Goal: Task Accomplishment & Management: Use online tool/utility

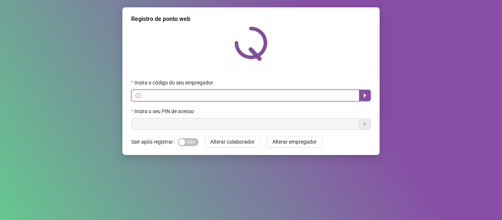
click at [190, 93] on input "text" at bounding box center [248, 95] width 213 height 8
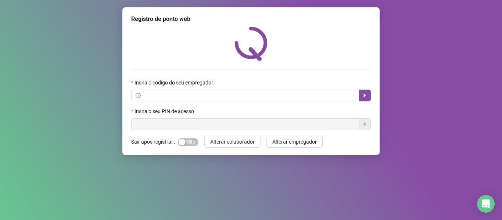
click at [179, 218] on div "Registro de ponto web Insira o código do seu empregador Insira o seu PIN de ace…" at bounding box center [251, 110] width 502 height 220
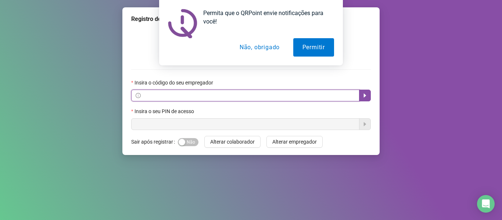
click at [151, 96] on input "text" at bounding box center [248, 95] width 213 height 8
paste input "**********"
click at [360, 94] on button "button" at bounding box center [365, 96] width 12 height 12
type input "**********"
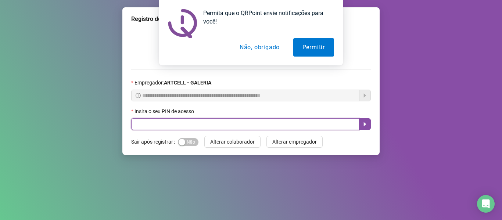
click at [334, 119] on input "text" at bounding box center [245, 124] width 228 height 12
type input "*****"
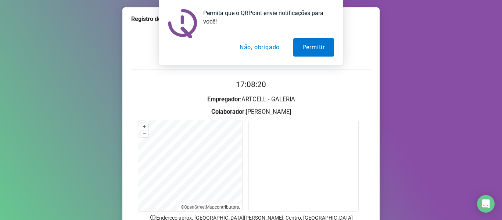
scroll to position [67, 0]
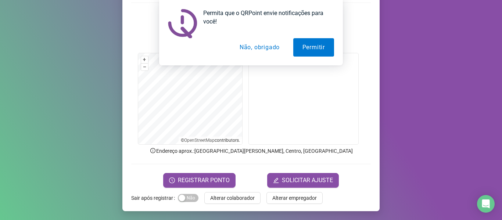
drag, startPoint x: 202, startPoint y: 182, endPoint x: 182, endPoint y: 190, distance: 21.1
click at [182, 190] on div "Registro de ponto web 17:08:29 Empregador : ARTCELL - GALERIA Colaborador : [PE…" at bounding box center [250, 75] width 257 height 271
click at [178, 183] on span "REGISTRAR PONTO" at bounding box center [204, 180] width 52 height 9
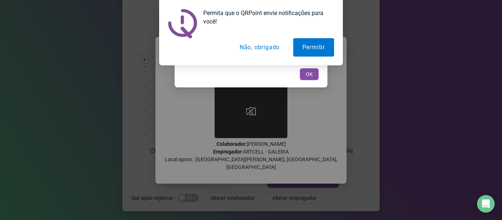
click at [268, 51] on button "Não, obrigado" at bounding box center [259, 47] width 58 height 18
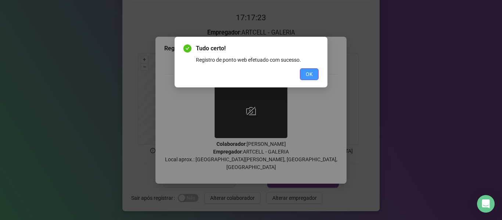
click at [311, 76] on span "OK" at bounding box center [309, 74] width 7 height 8
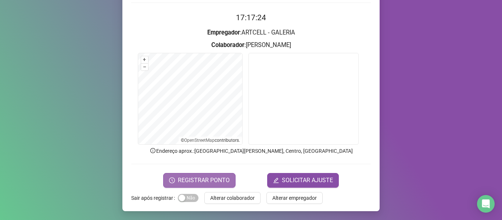
click at [213, 180] on span "REGISTRAR PONTO" at bounding box center [204, 180] width 52 height 9
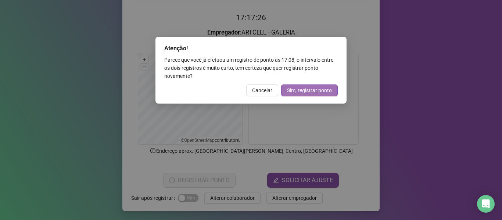
click at [314, 89] on span "Sim, registrar ponto" at bounding box center [309, 90] width 45 height 8
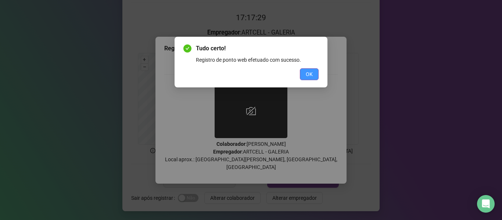
click at [309, 71] on span "OK" at bounding box center [309, 74] width 7 height 8
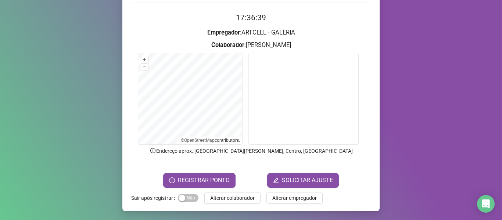
click at [233, 191] on div "Registro de ponto web 17:36:39 Empregador : ARTCELL - GALERIA Colaborador : [PE…" at bounding box center [250, 75] width 257 height 271
click at [236, 198] on span "Alterar colaborador" at bounding box center [232, 198] width 44 height 8
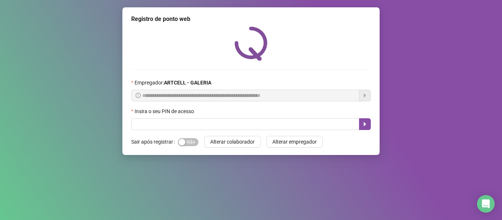
scroll to position [0, 0]
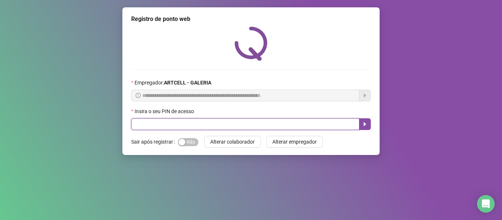
click at [268, 125] on input "text" at bounding box center [245, 124] width 228 height 12
type input "*****"
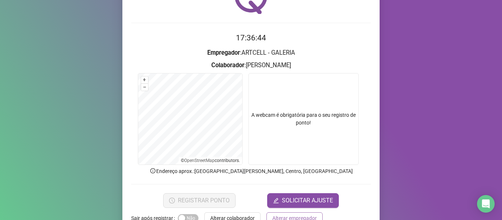
scroll to position [67, 0]
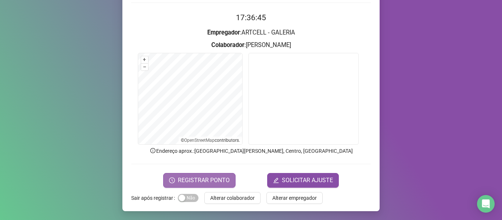
click at [210, 179] on span "REGISTRAR PONTO" at bounding box center [204, 180] width 52 height 9
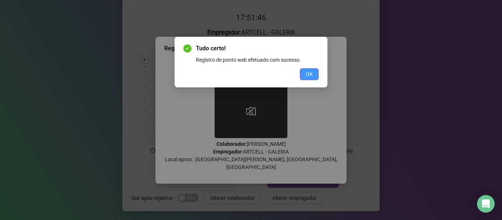
click at [309, 74] on span "OK" at bounding box center [309, 74] width 7 height 8
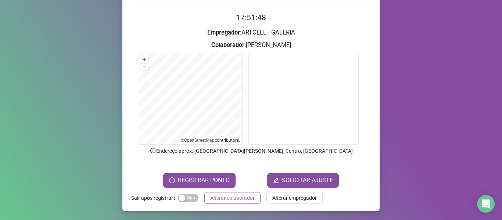
click at [241, 194] on span "Alterar colaborador" at bounding box center [232, 198] width 44 height 8
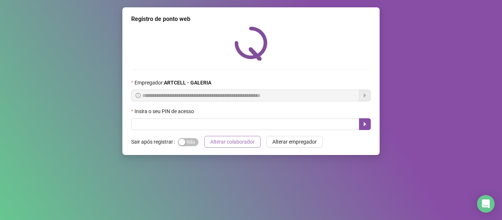
scroll to position [0, 0]
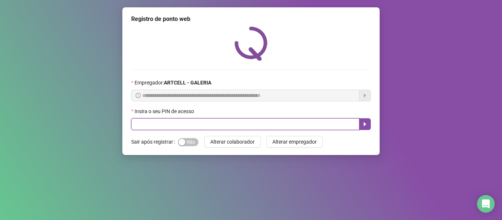
click at [278, 126] on input "text" at bounding box center [245, 124] width 228 height 12
type input "*****"
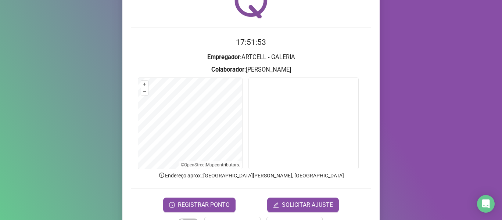
scroll to position [43, 0]
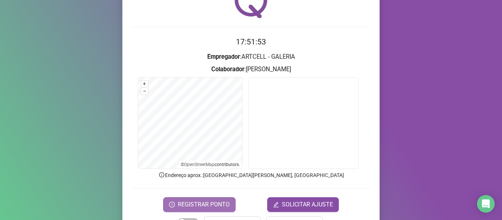
click at [198, 203] on span "REGISTRAR PONTO" at bounding box center [204, 204] width 52 height 9
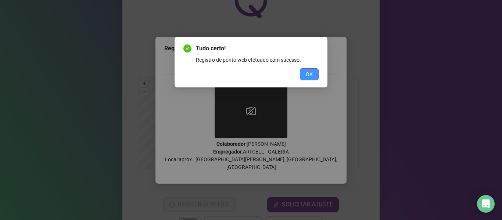
click at [308, 73] on span "OK" at bounding box center [309, 74] width 7 height 8
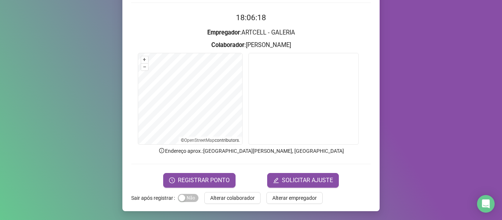
scroll to position [66, 0]
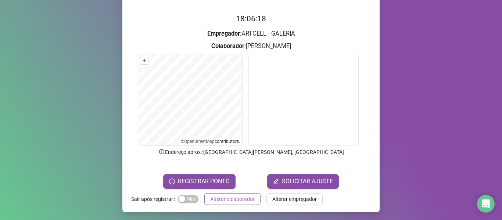
click at [226, 195] on span "Alterar colaborador" at bounding box center [232, 199] width 44 height 8
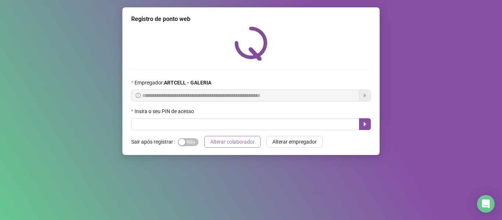
scroll to position [0, 0]
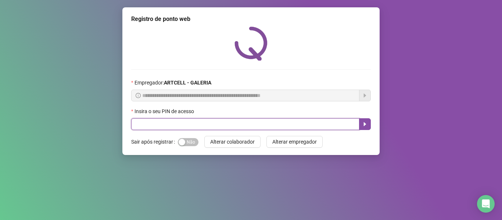
click at [227, 125] on input "text" at bounding box center [245, 124] width 228 height 12
type input "*****"
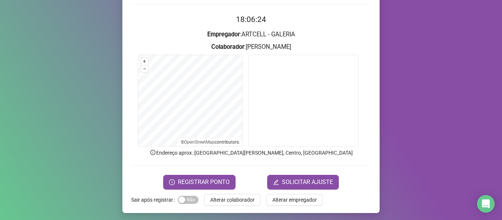
scroll to position [67, 0]
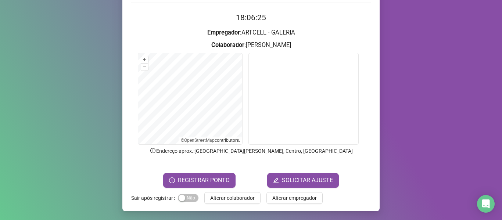
click at [190, 188] on div "Registro de ponto web 18:06:25 Empregador : ARTCELL - GALERIA Colaborador : [PE…" at bounding box center [250, 75] width 257 height 271
click at [184, 173] on button "REGISTRAR PONTO" at bounding box center [199, 180] width 72 height 15
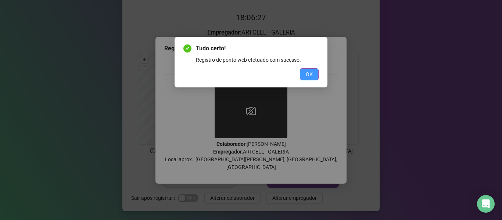
click at [310, 72] on span "OK" at bounding box center [309, 74] width 7 height 8
